Goal: Entertainment & Leisure: Consume media (video, audio)

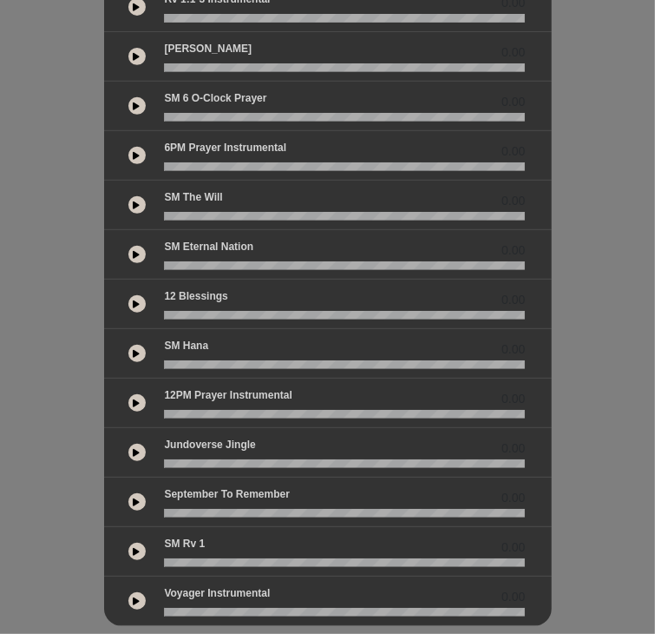
scroll to position [365, 0]
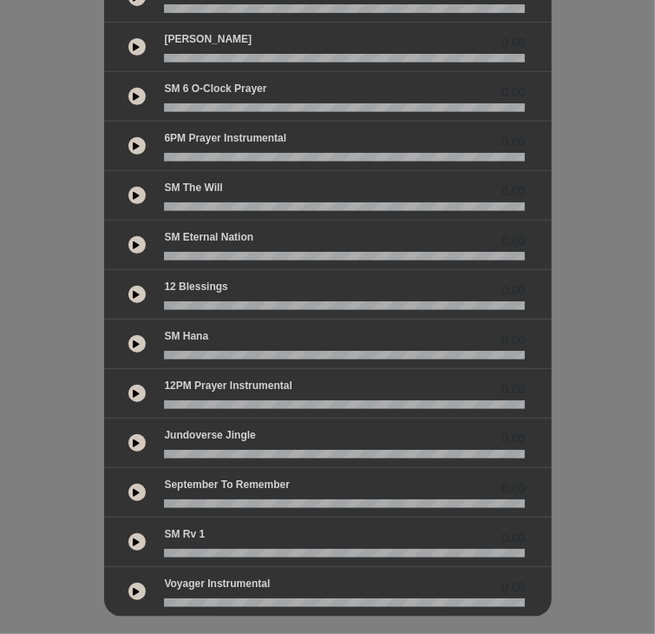
click at [134, 339] on icon at bounding box center [137, 343] width 7 height 9
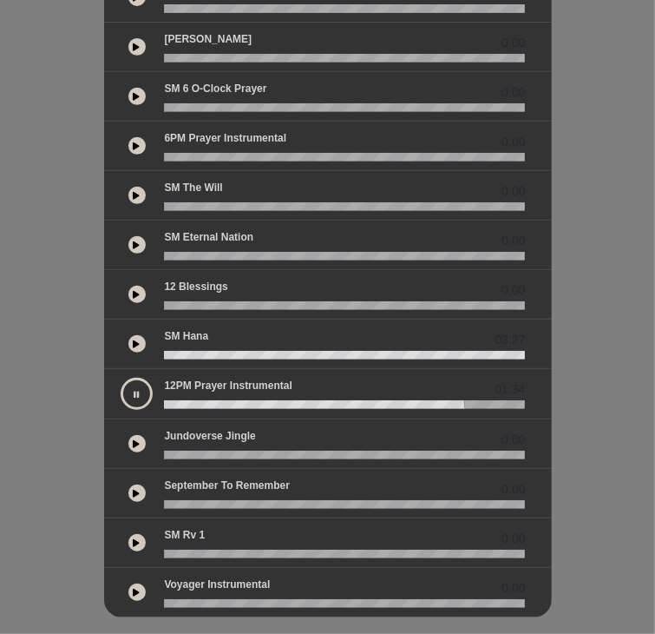
click at [135, 390] on icon at bounding box center [137, 394] width 5 height 9
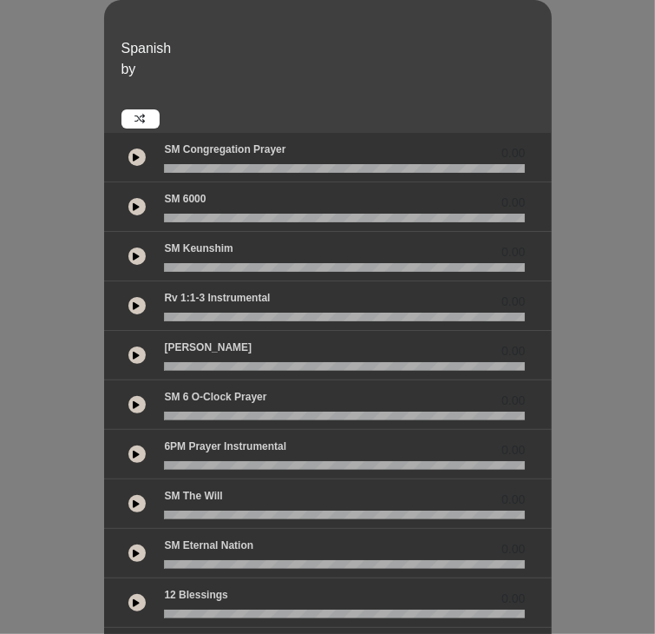
scroll to position [82, 0]
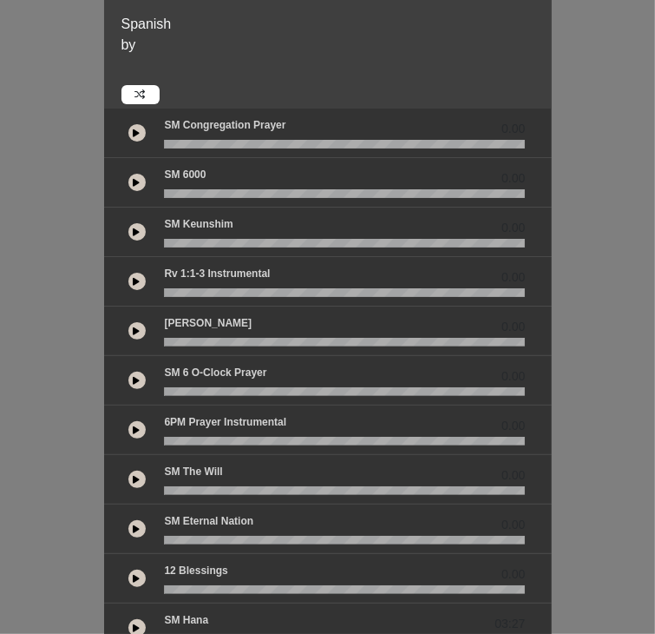
click at [134, 128] on icon at bounding box center [137, 132] width 7 height 9
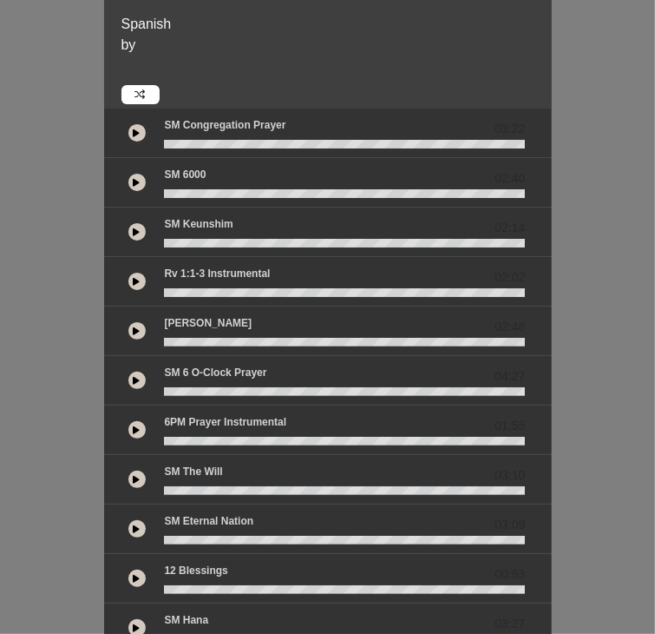
click at [10, 341] on div "Spanish by 03:22 02:40 02:14" at bounding box center [327, 438] width 655 height 925
click at [134, 128] on icon at bounding box center [137, 132] width 7 height 9
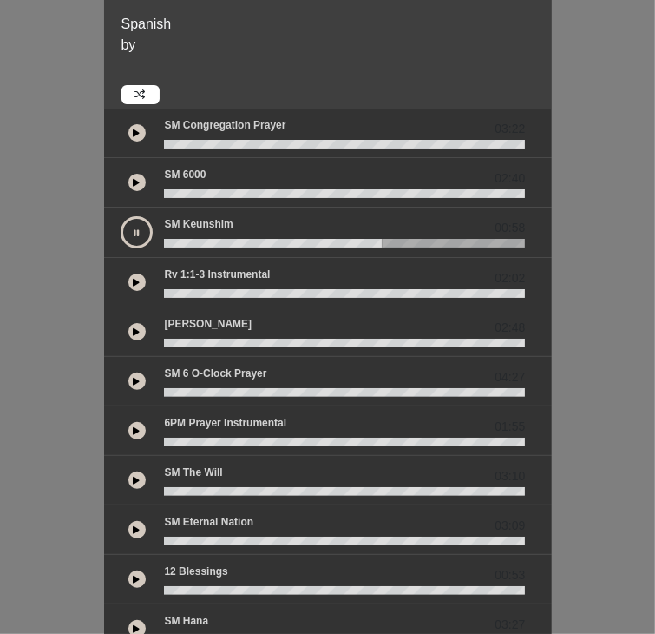
click at [135, 228] on icon at bounding box center [137, 232] width 5 height 9
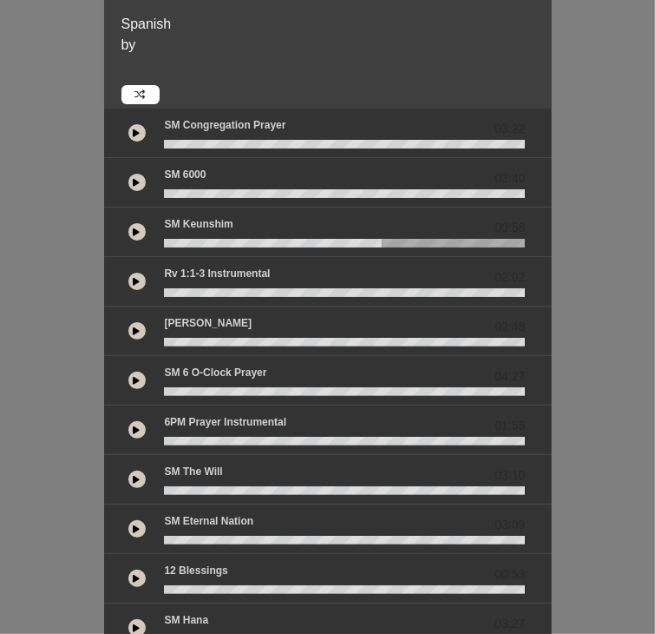
click at [128, 124] on button at bounding box center [136, 132] width 17 height 17
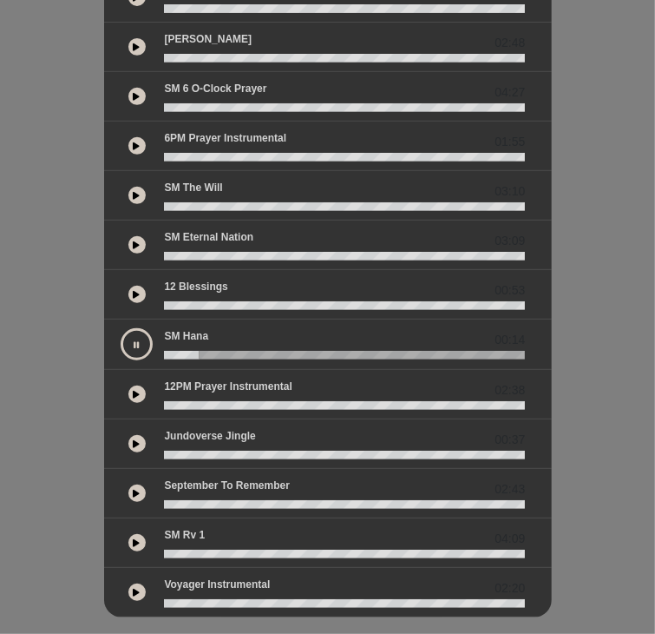
scroll to position [365, 0]
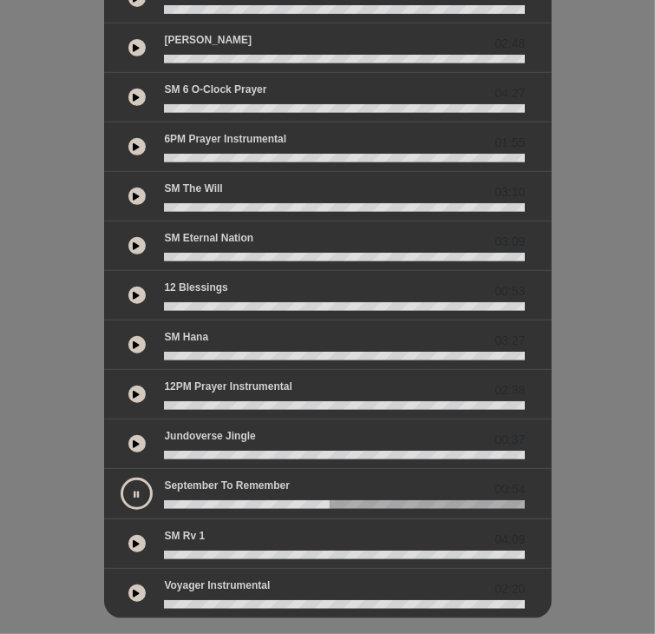
click at [134, 539] on icon at bounding box center [137, 543] width 7 height 9
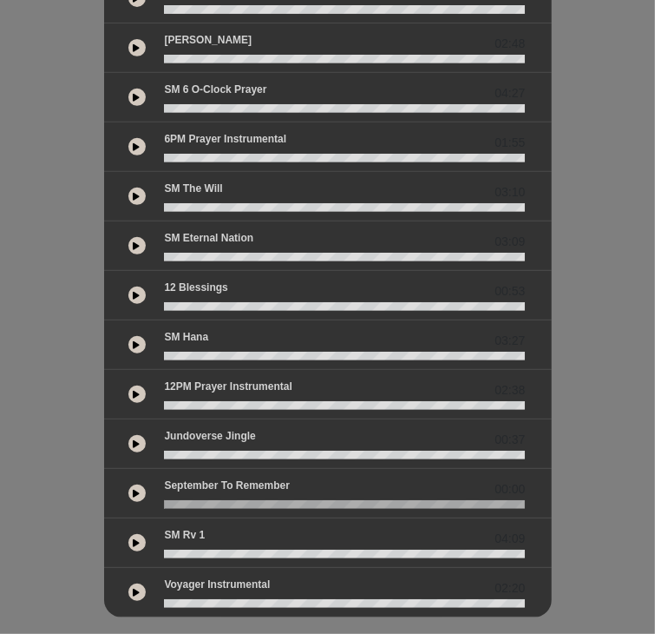
scroll to position [0, 0]
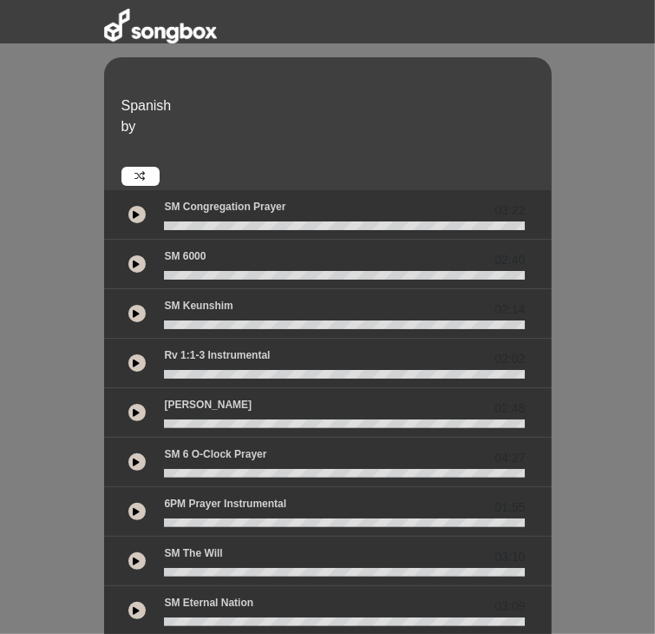
click at [128, 206] on button at bounding box center [136, 214] width 17 height 17
